Goal: Task Accomplishment & Management: Manage account settings

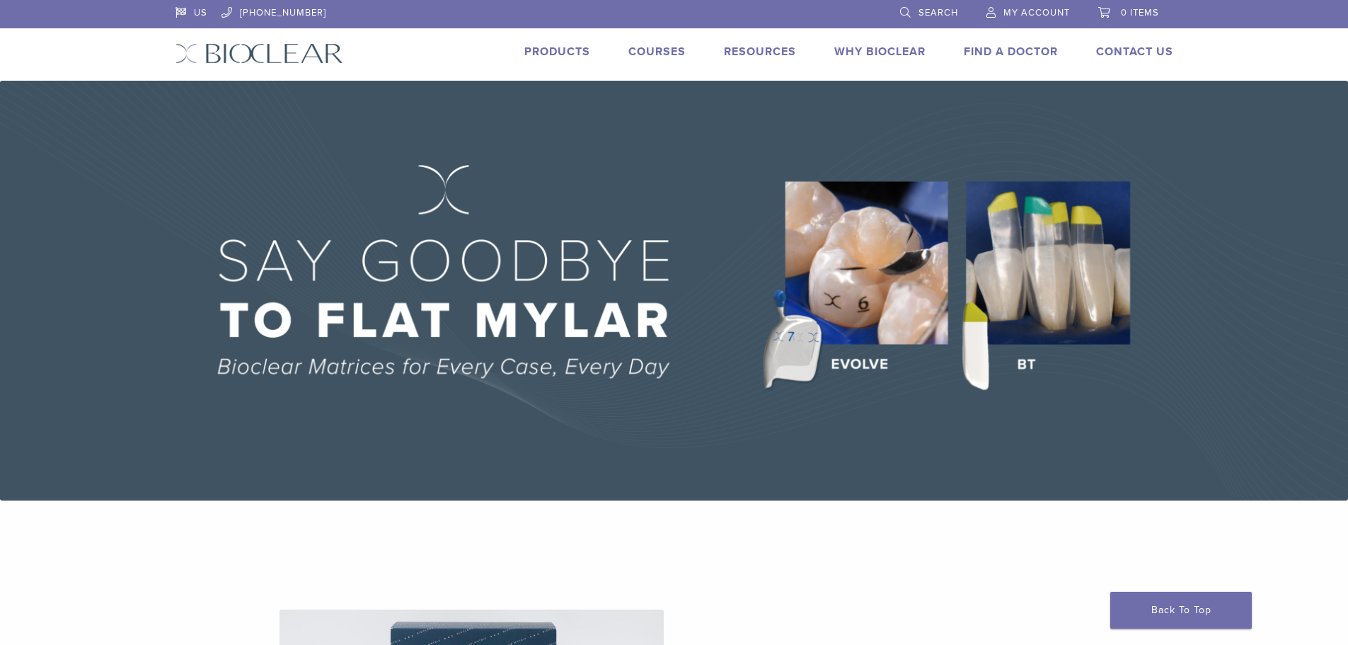
click at [1127, 4] on link "0 items" at bounding box center [1128, 10] width 61 height 21
click at [1008, 13] on span "My Account" at bounding box center [1037, 12] width 67 height 11
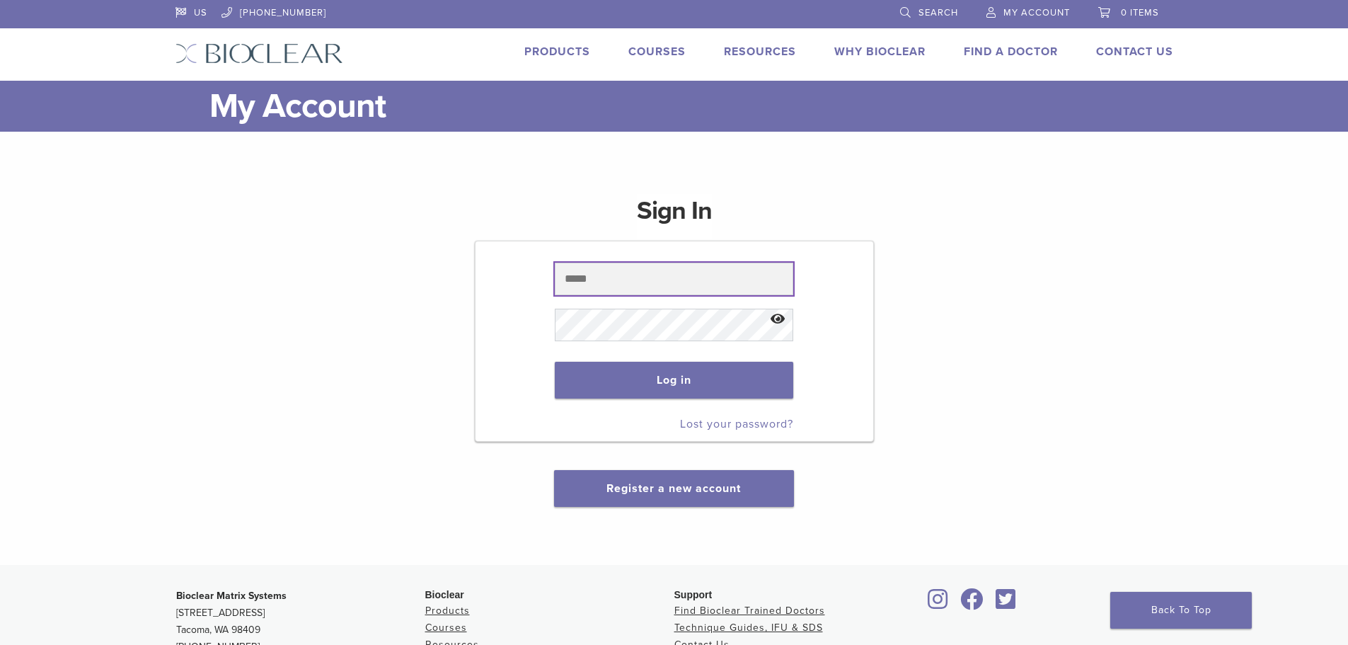
click at [611, 276] on input "text" at bounding box center [674, 279] width 238 height 33
type input "**********"
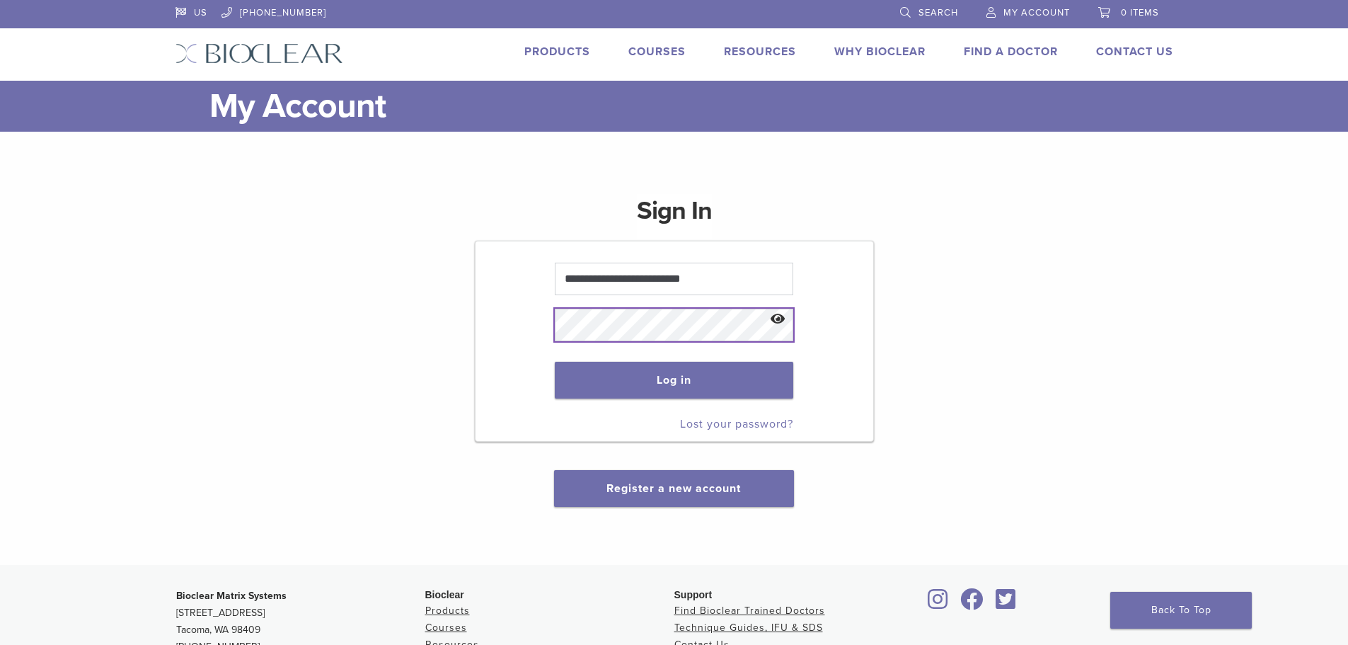
click at [555, 362] on button "Log in" at bounding box center [674, 380] width 238 height 37
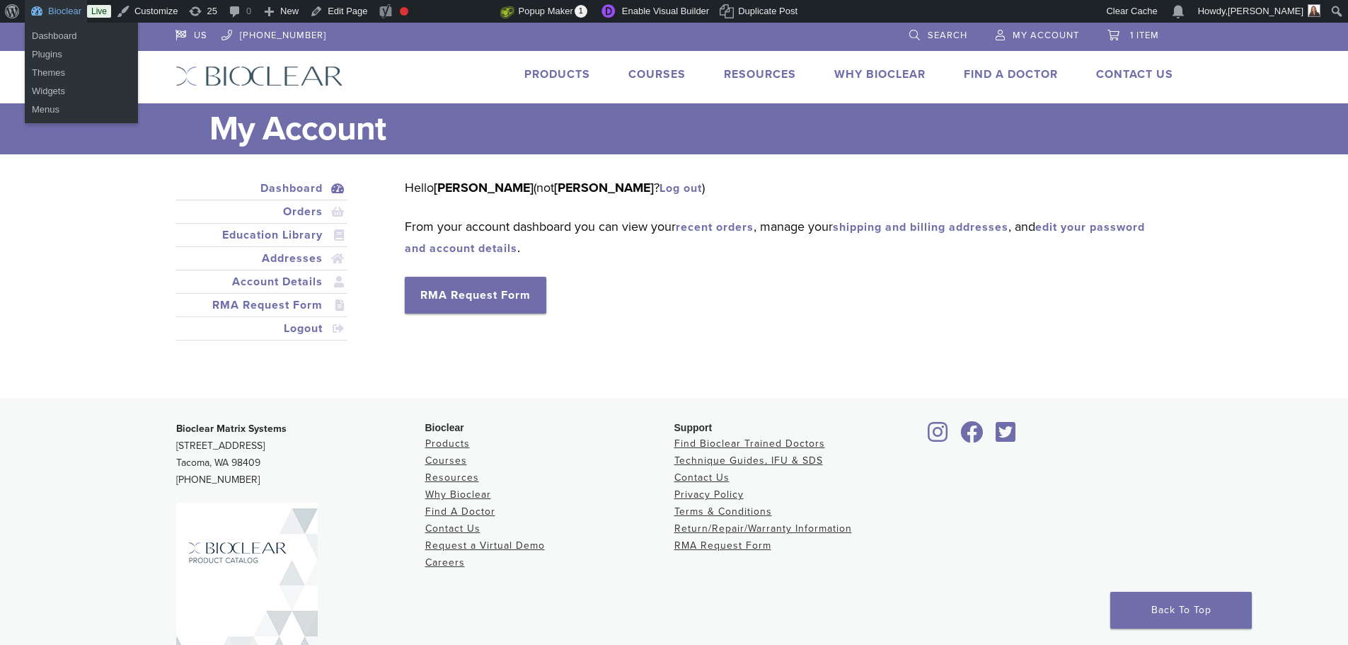
click at [60, 12] on link "Bioclear" at bounding box center [56, 11] width 62 height 23
